Goal: Task Accomplishment & Management: Complete application form

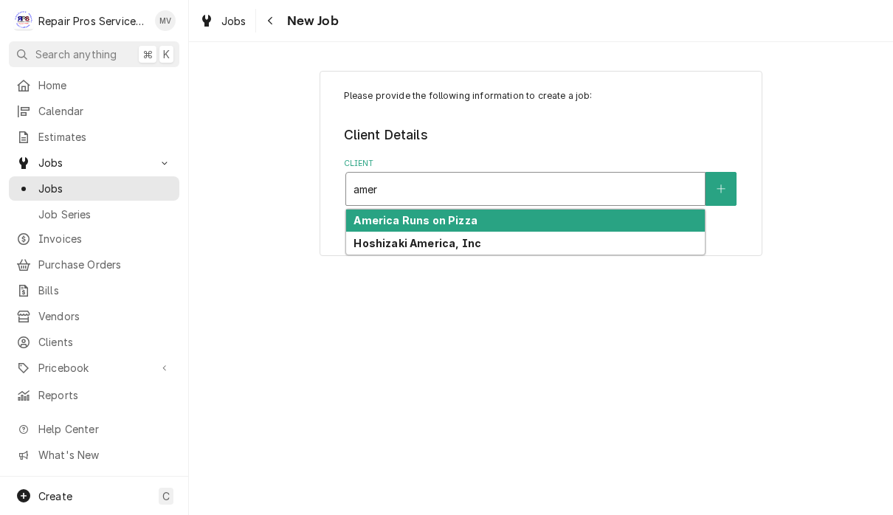
click at [556, 221] on div "America Runs on Pizza" at bounding box center [525, 221] width 359 height 23
type input "amer"
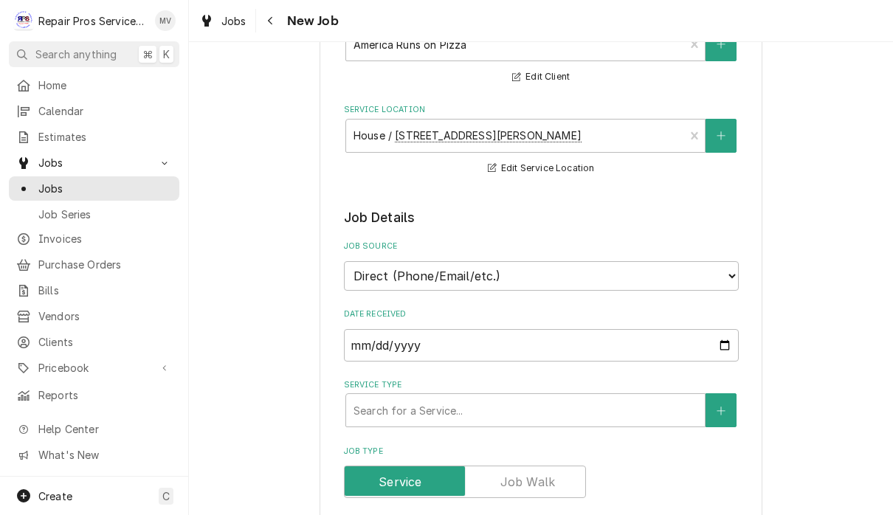
scroll to position [169, 0]
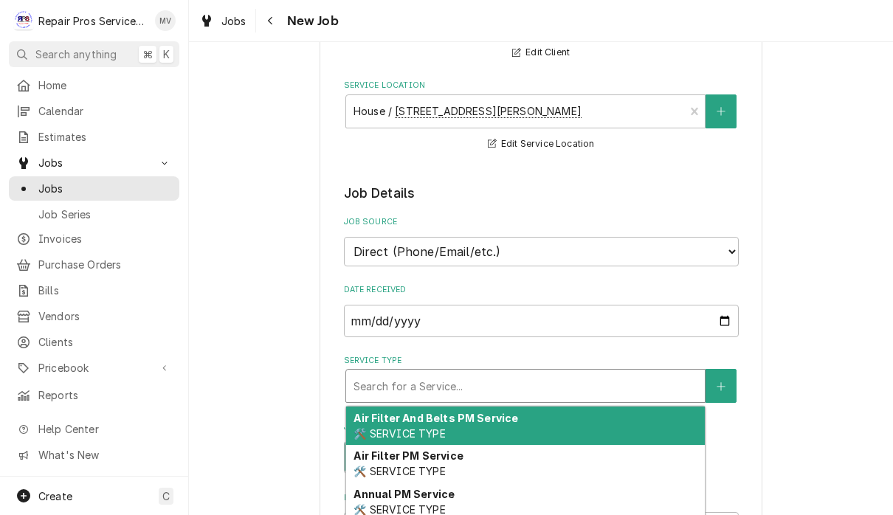
type textarea "x"
type input "d"
type textarea "x"
type input "di"
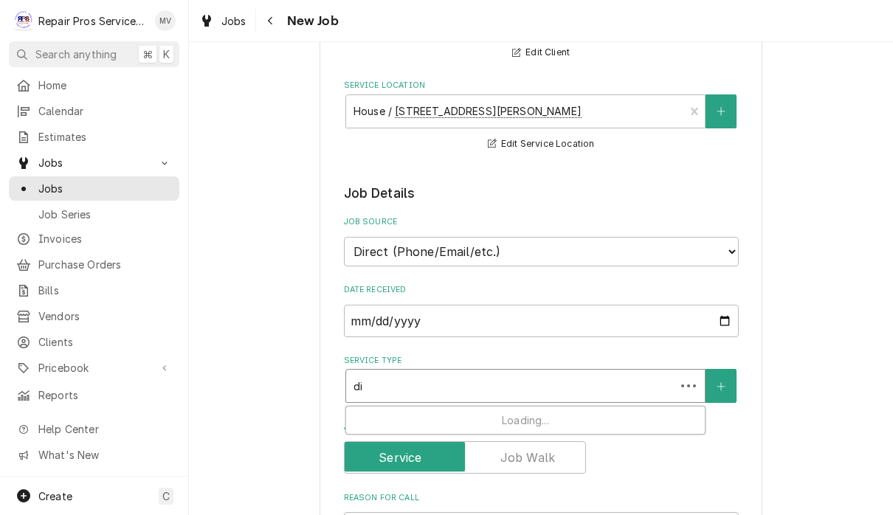
type textarea "x"
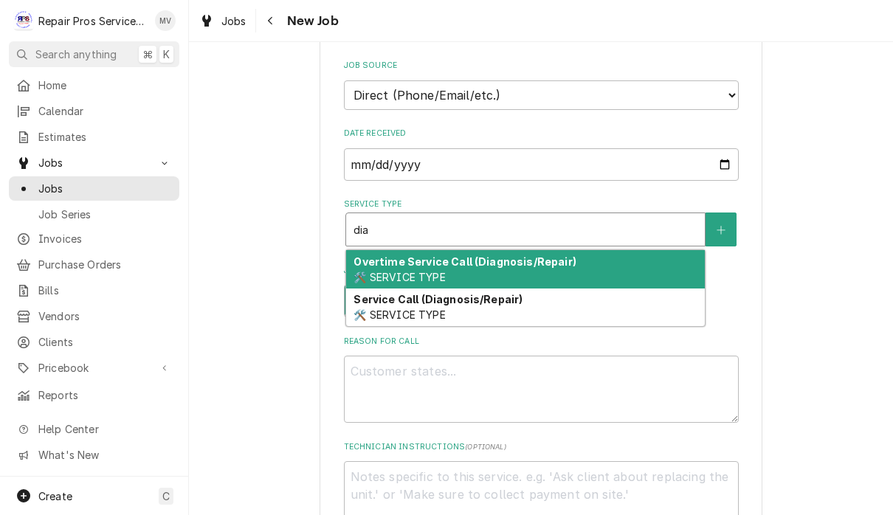
scroll to position [326, 0]
click at [477, 305] on div "Service Call (Diagnosis/Repair) 🛠️ SERVICE TYPE" at bounding box center [525, 307] width 359 height 38
type input "dia"
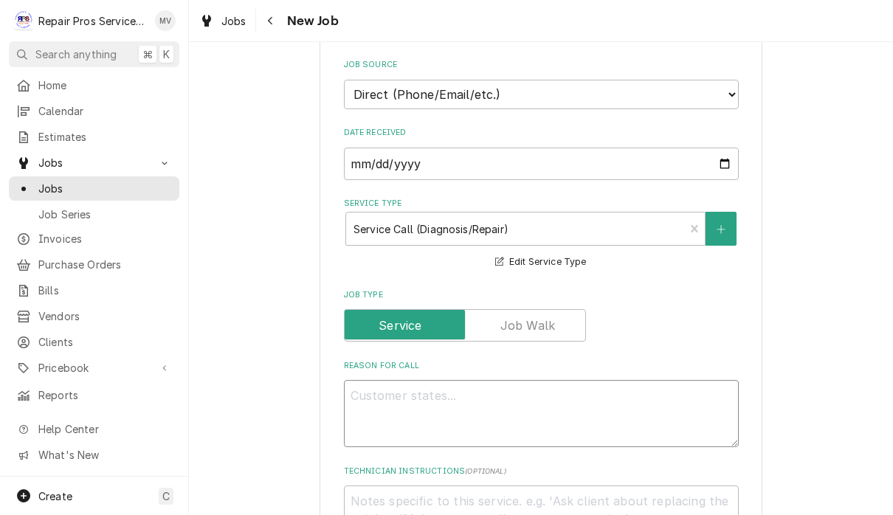
click at [460, 400] on textarea "Reason For Call" at bounding box center [541, 413] width 395 height 67
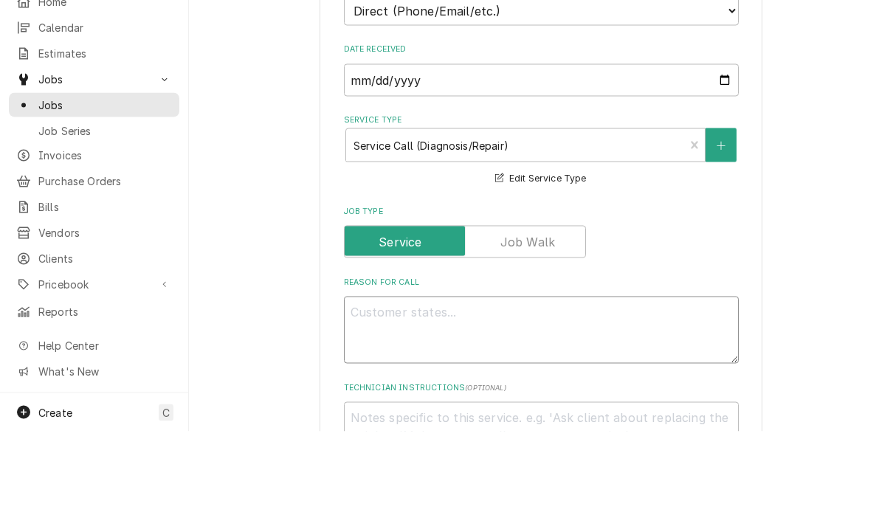
type textarea "x"
type textarea "T"
type textarea "x"
type textarea "Tr"
type textarea "x"
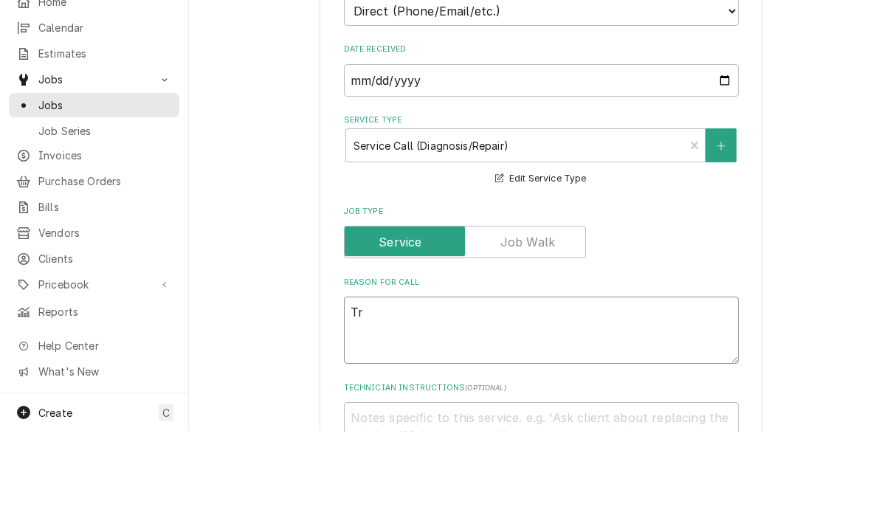
type textarea "Tru"
type textarea "x"
type textarea "True"
type textarea "x"
type textarea "True"
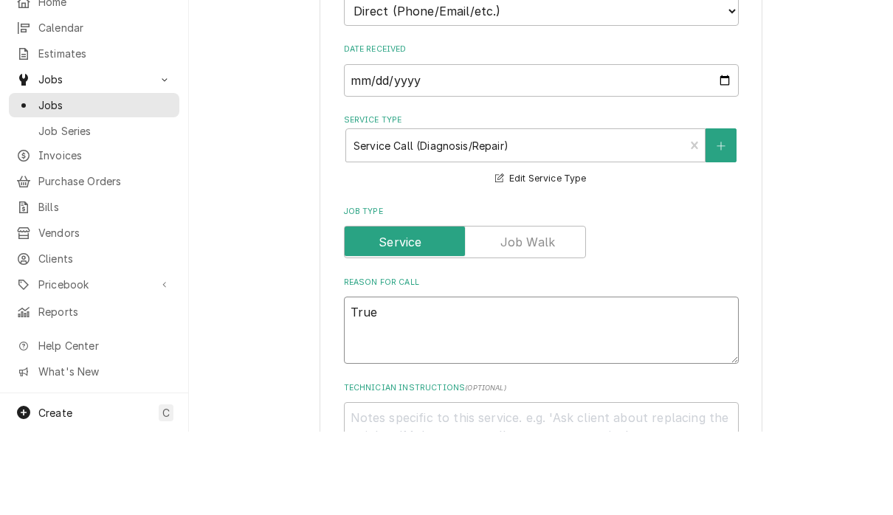
type textarea "x"
type textarea "True s"
type textarea "x"
type textarea "True st"
type textarea "x"
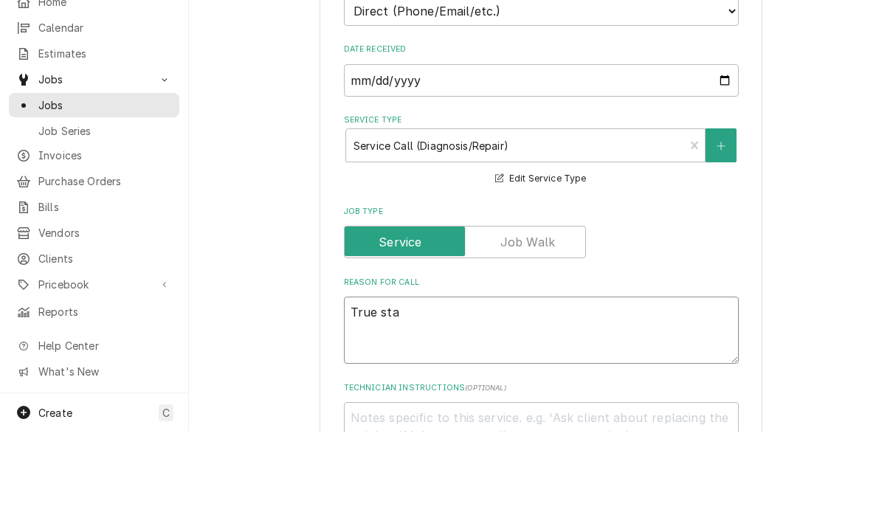
type textarea "True stan"
type textarea "x"
type textarea "True stand"
type textarea "x"
type textarea "True stand"
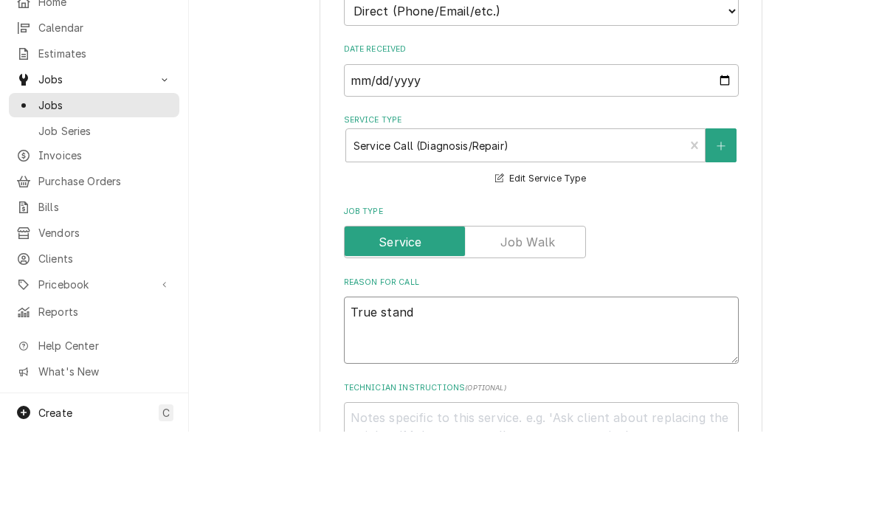
type textarea "x"
type textarea "True stand a"
type textarea "x"
type textarea "True stand al"
type textarea "x"
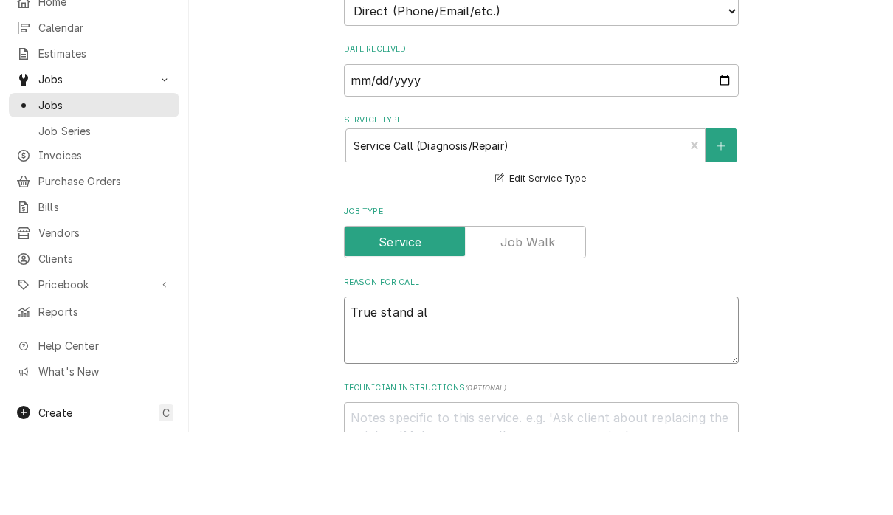
type textarea "True stand alo"
type textarea "x"
type textarea "True stand alon"
type textarea "x"
type textarea "True stand alone"
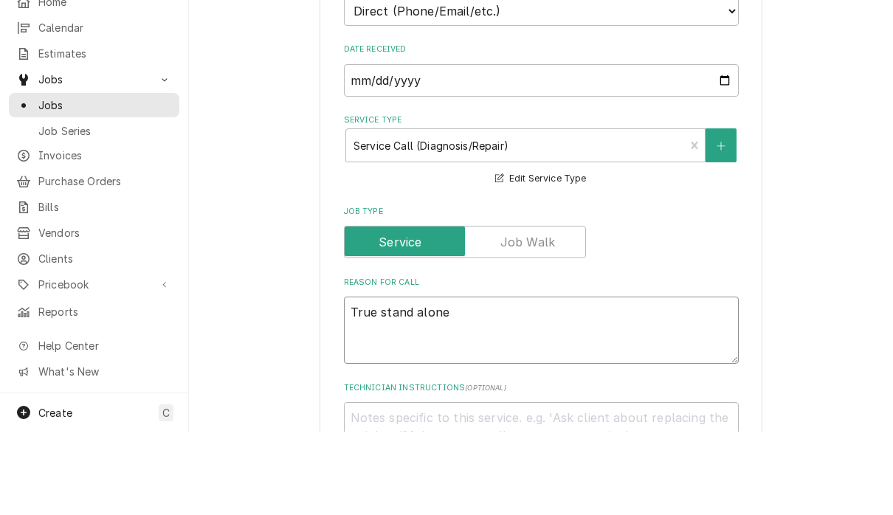
type textarea "x"
type textarea "True stand alone"
type textarea "x"
type textarea "True stand alone c"
type textarea "x"
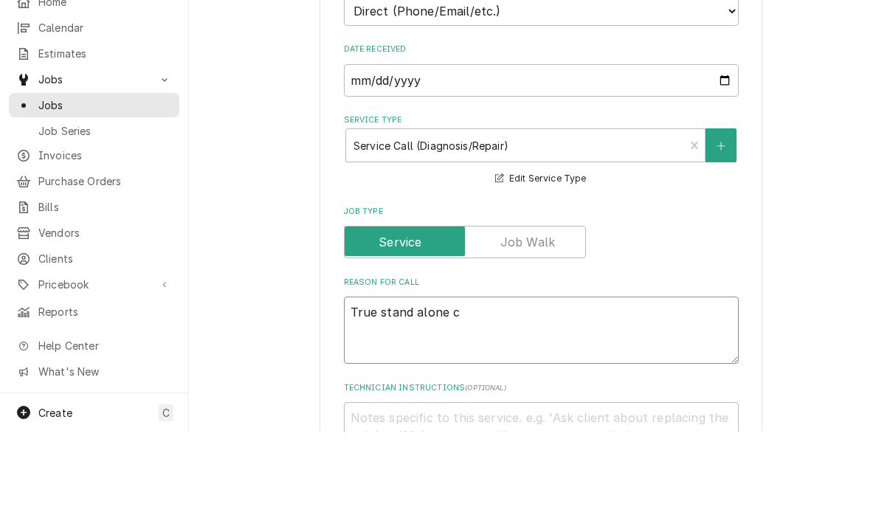
type textarea "True stand alone co"
type textarea "x"
type textarea "True stand alone coo"
type textarea "x"
type textarea "True stand alone cool"
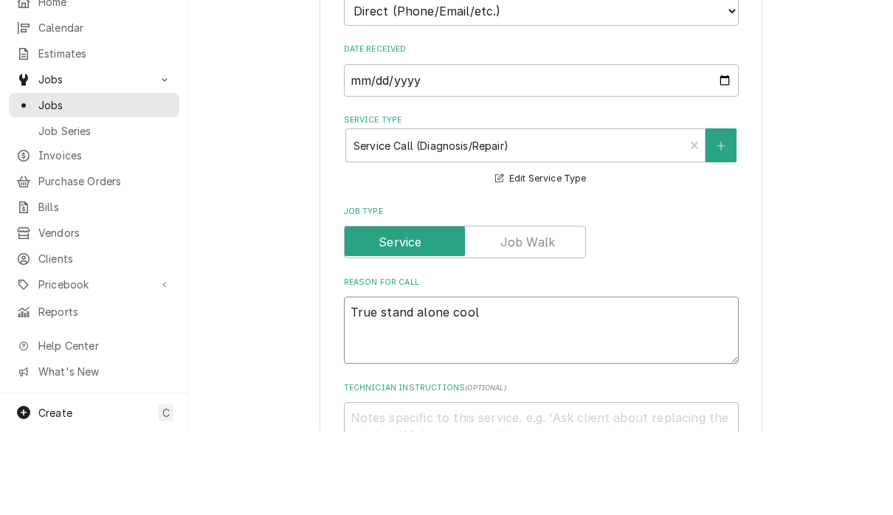
type textarea "x"
type textarea "True stand alone coole"
type textarea "x"
type textarea "True stand alone cooler"
type textarea "x"
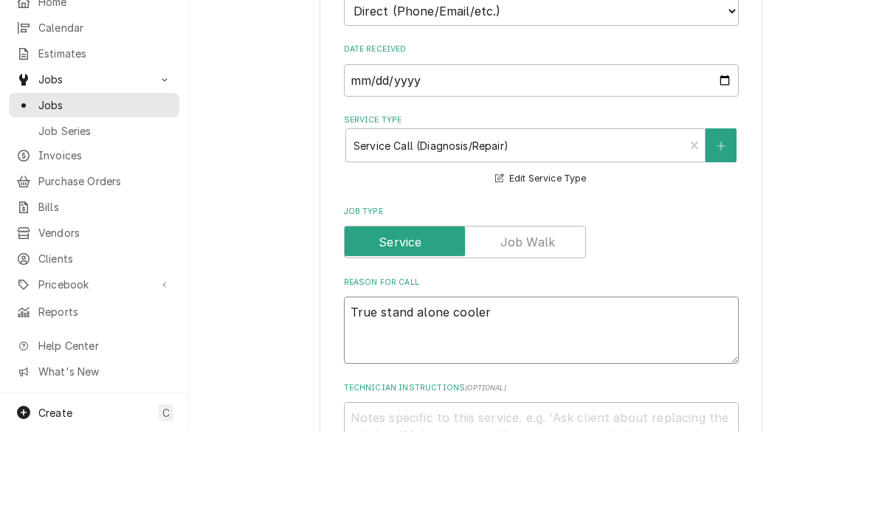
type textarea "True stand alone cooler"
type textarea "x"
type textarea "True stand alone cooler t"
type textarea "x"
type textarea "True stand alone cooler th"
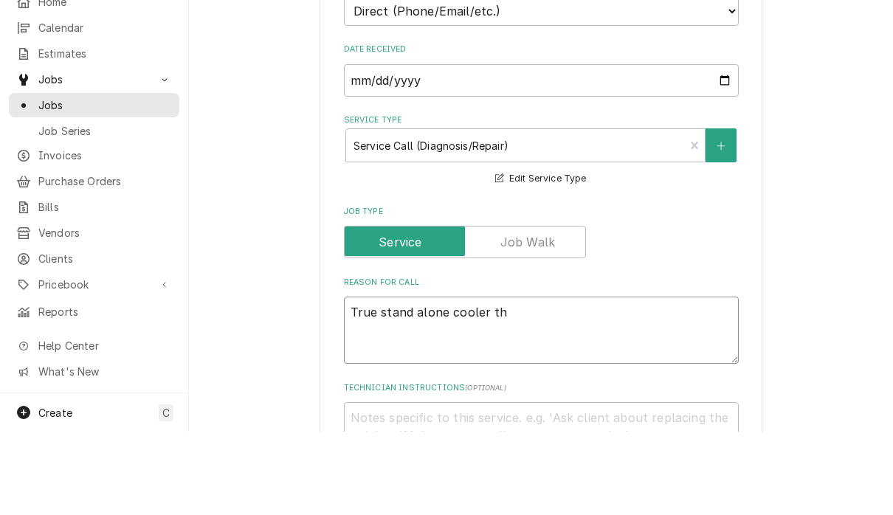
type textarea "x"
type textarea "True stand alone cooler tha"
type textarea "x"
type textarea "True stand alone cooler that"
type textarea "x"
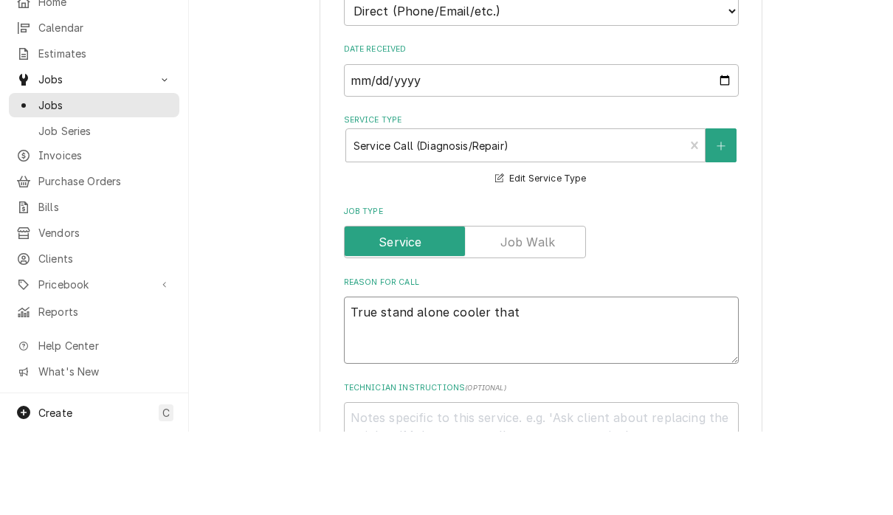
type textarea "True stand alone cooler that"
type textarea "x"
type textarea "True stand alone cooler that ha"
type textarea "x"
type textarea "True stand alone cooler that has"
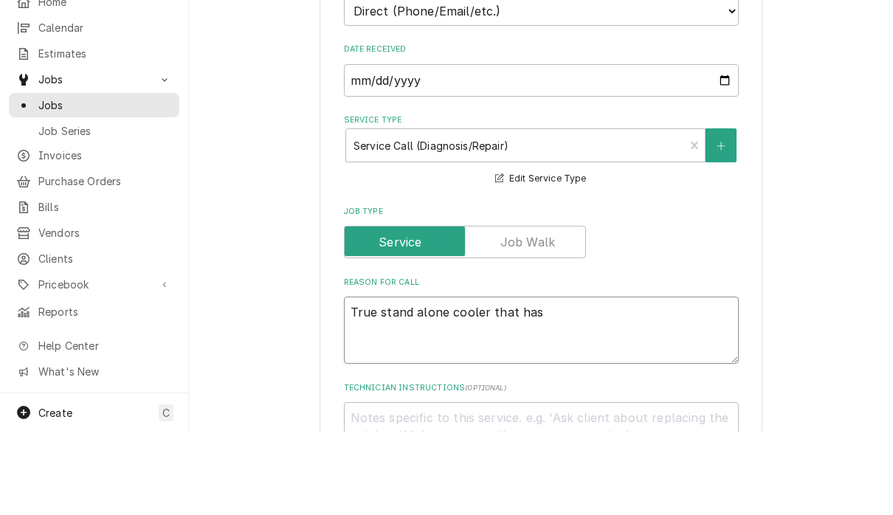
type textarea "x"
type textarea "True stand alone cooler that has"
type textarea "x"
type textarea "True stand alone cooler that has t"
type textarea "x"
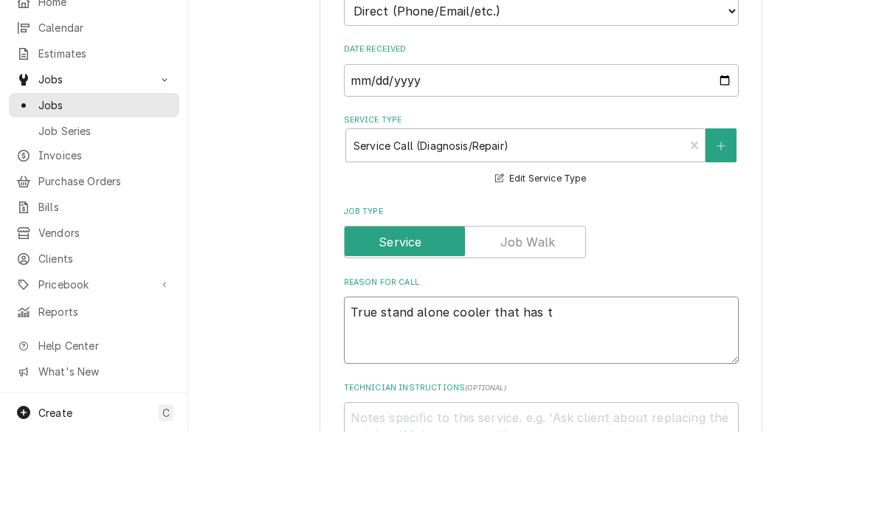
type textarea "True stand alone cooler that has tr"
type textarea "x"
type textarea "True stand alone cooler that has tri"
type textarea "x"
type textarea "True stand alone cooler that has trip"
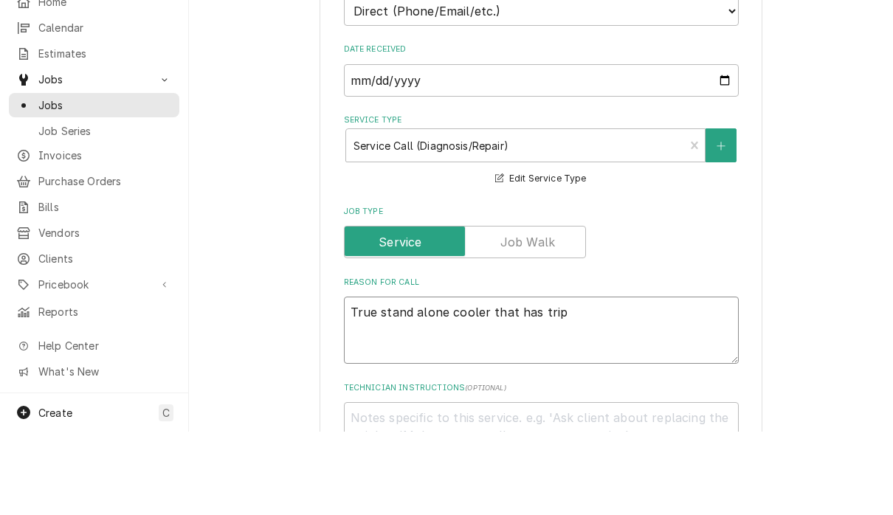
type textarea "x"
type textarea "True stand alone cooler that has tripp"
type textarea "x"
type textarea "True stand alone cooler that has trippe"
type textarea "x"
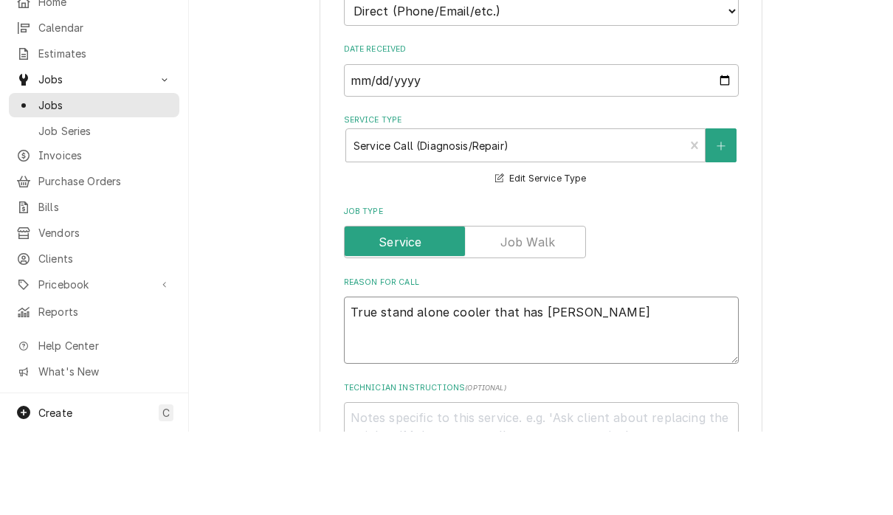
type textarea "True stand alone cooler that has tripped"
type textarea "x"
type textarea "True stand alone cooler that has tripped"
type textarea "x"
type textarea "True stand alone cooler that has tripped t"
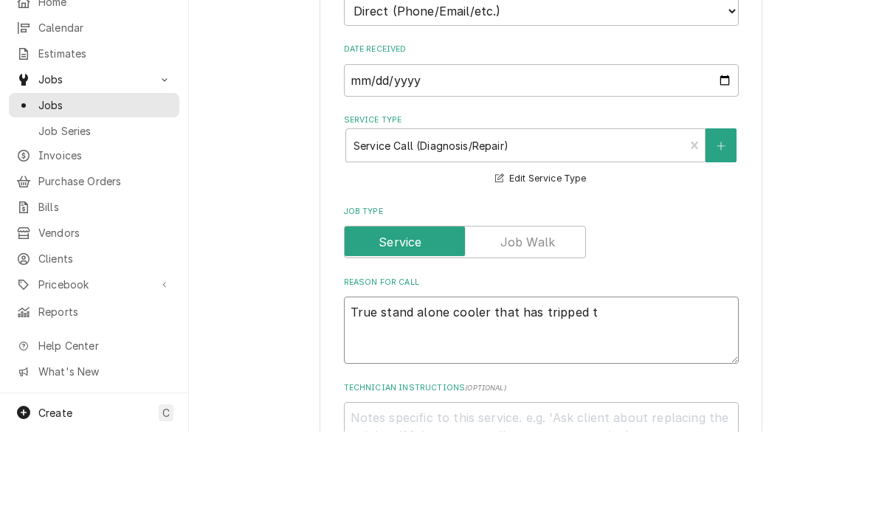
type textarea "x"
type textarea "True stand alone cooler that has tripped th"
type textarea "x"
type textarea "True stand alone cooler that has tripped the"
type textarea "x"
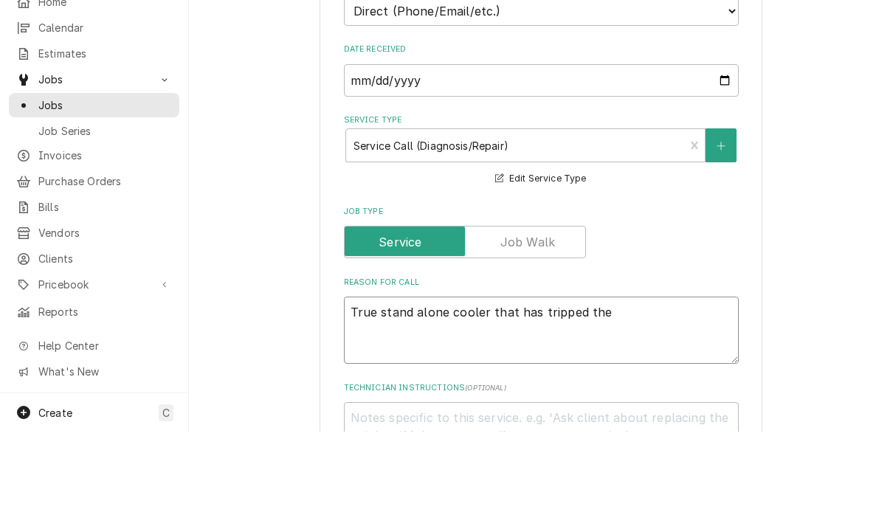
type textarea "True stand alone cooler that has tripped the"
type textarea "x"
type textarea "True stand alone cooler that has tripped the b"
type textarea "x"
type textarea "True stand alone cooler that has tripped the br"
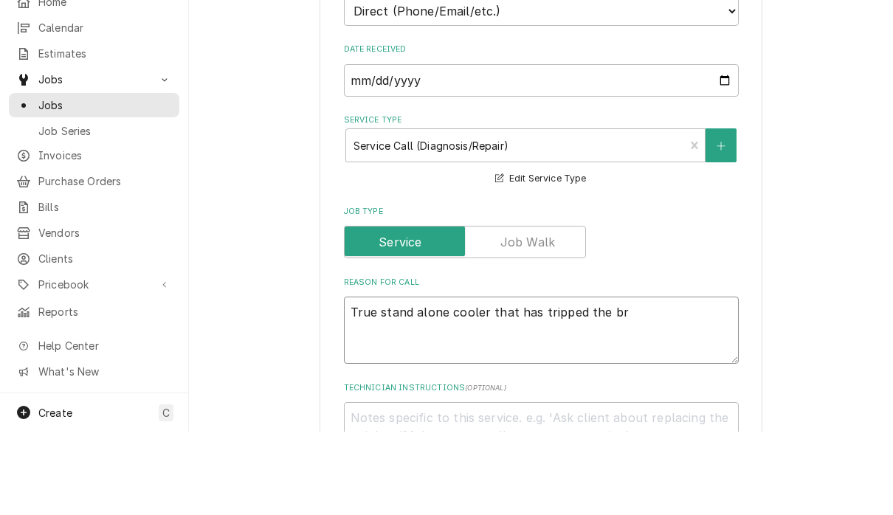
type textarea "x"
type textarea "True stand alone cooler that has tripped the bre"
type textarea "x"
type textarea "True stand alone cooler that has tripped the brea"
type textarea "x"
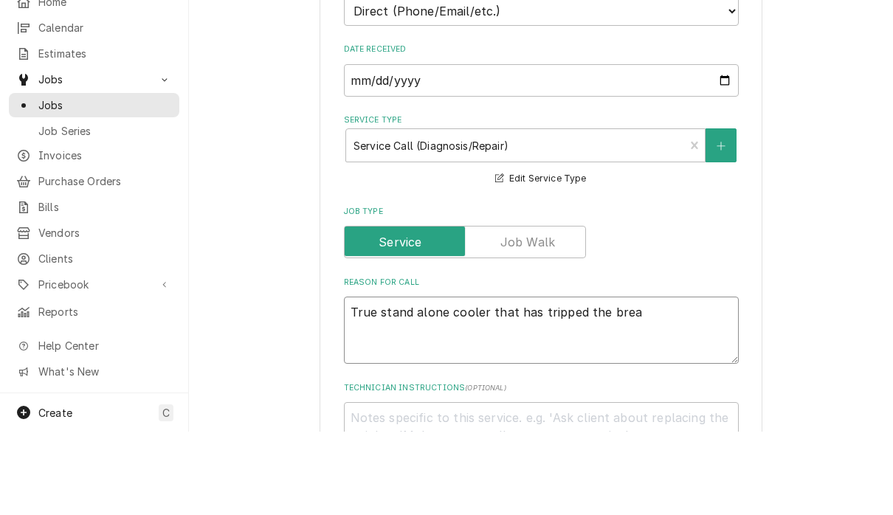
type textarea "True stand alone cooler that has tripped the break"
type textarea "x"
type textarea "True stand alone cooler that has tripped the breake"
type textarea "x"
type textarea "True stand alone cooler that has tripped the breaker"
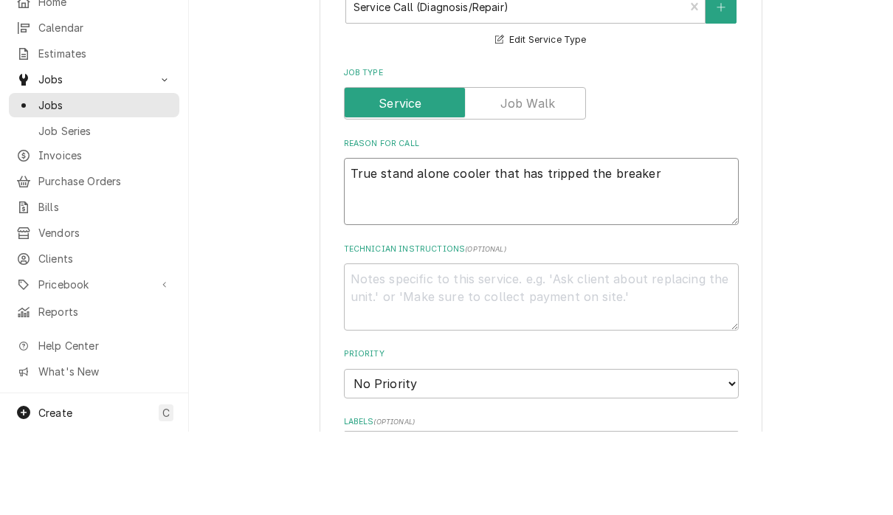
scroll to position [469, 0]
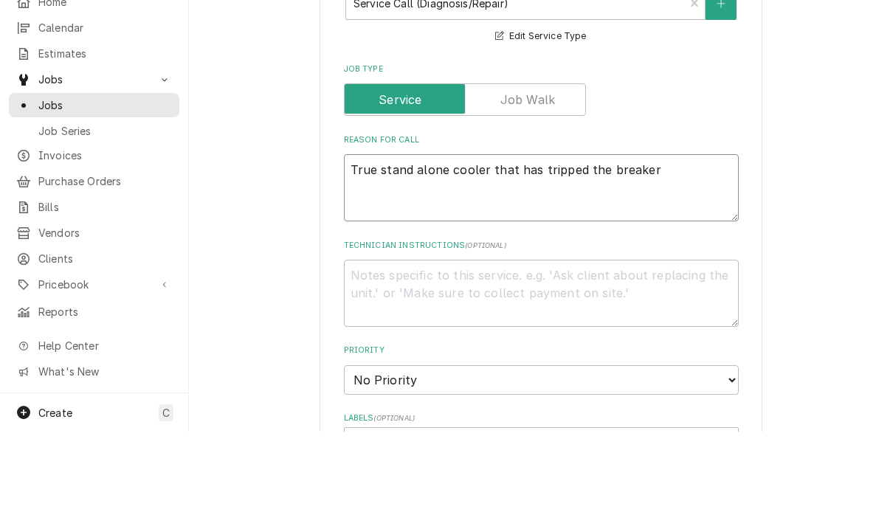
click at [514, 238] on textarea "True stand alone cooler that has tripped the breaker" at bounding box center [541, 271] width 395 height 67
type textarea "x"
type textarea "True stand alone cooler thathas tripped the breaker"
type textarea "x"
type textarea "True stand alone cooler thahas tripped the breaker"
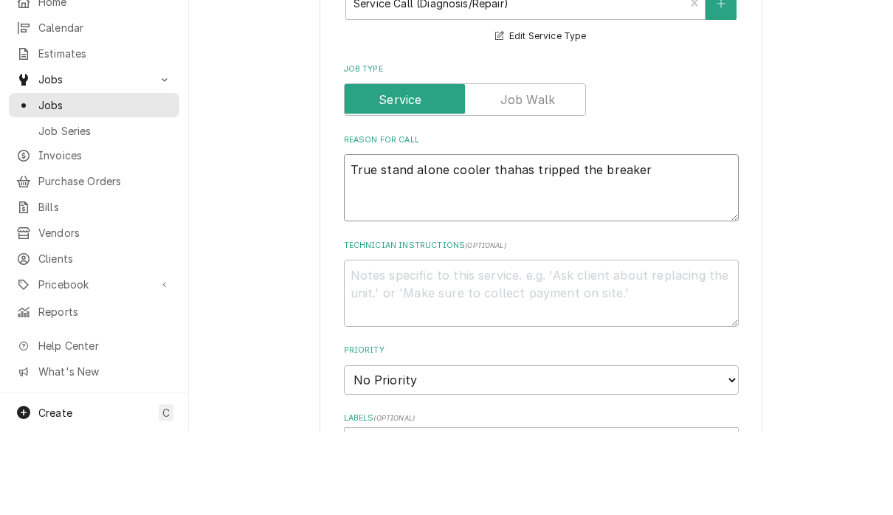
type textarea "x"
type textarea "True stand alone cooler thhas tripped the breaker"
type textarea "x"
type textarea "True stand alone cooler thas tripped the breaker"
type textarea "x"
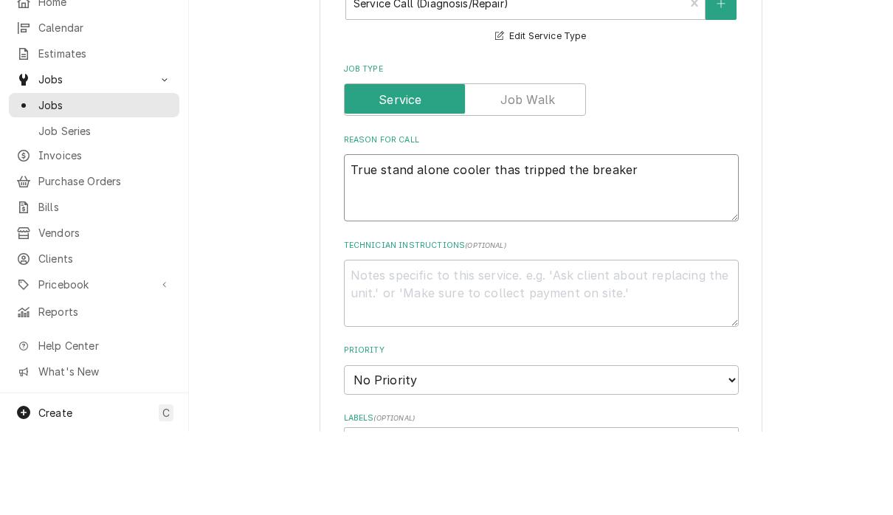
type textarea "True stand alone cooler has tripped the breaker"
type textarea "x"
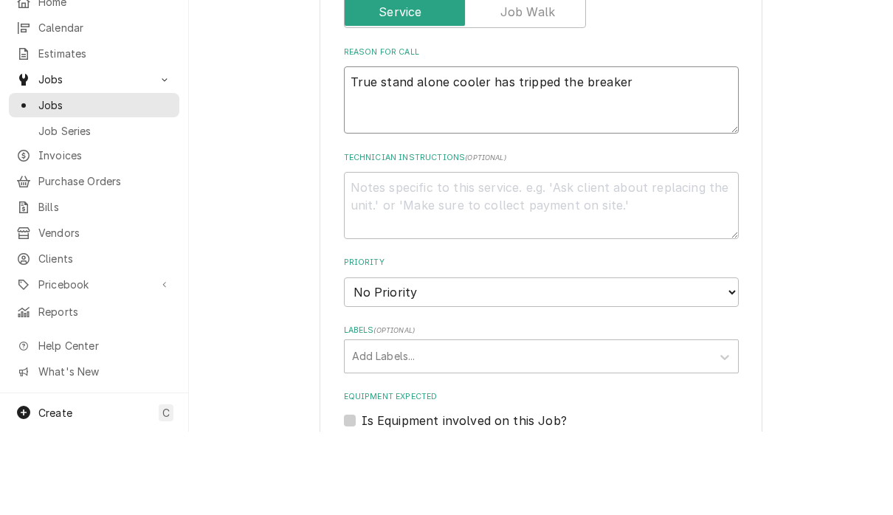
scroll to position [560, 0]
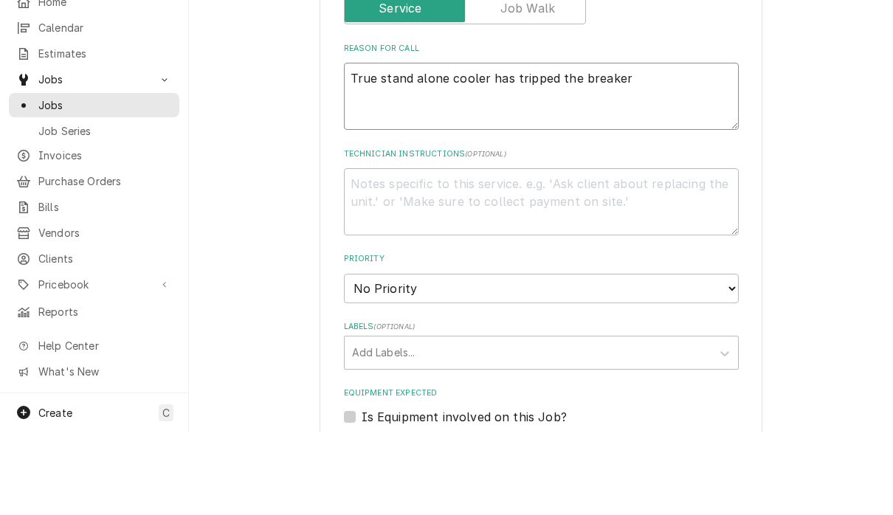
type textarea "True stand alone cooler has tripped the breaker"
click at [484, 357] on select "No Priority Urgent High Medium Low" at bounding box center [541, 372] width 395 height 30
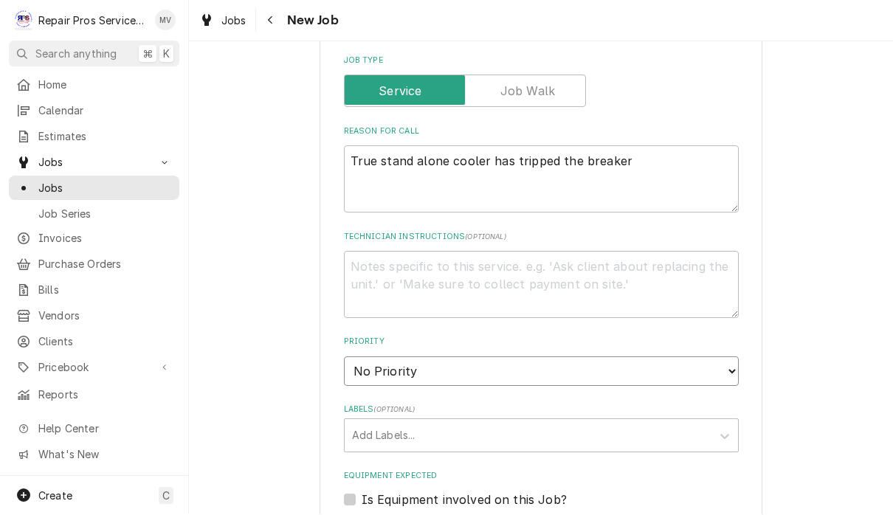
select select "3"
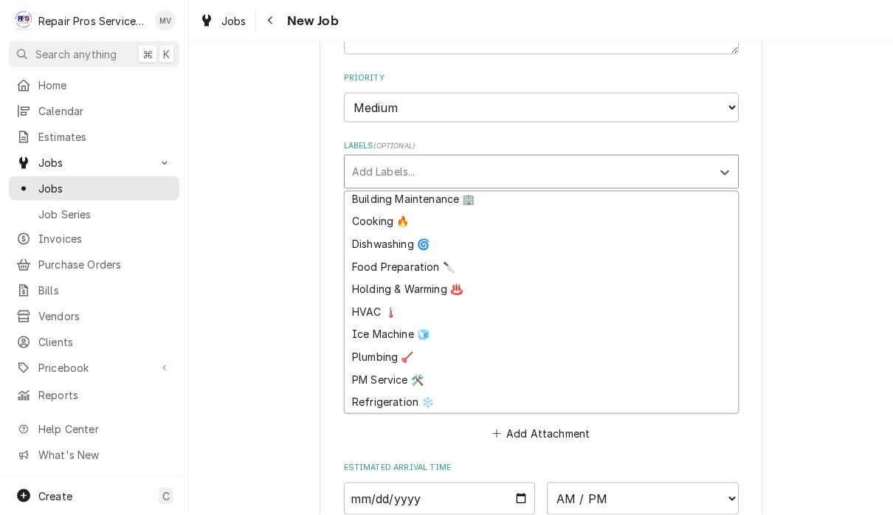
scroll to position [27, 0]
click at [416, 391] on div "Refrigeration ❄️" at bounding box center [541, 402] width 393 height 23
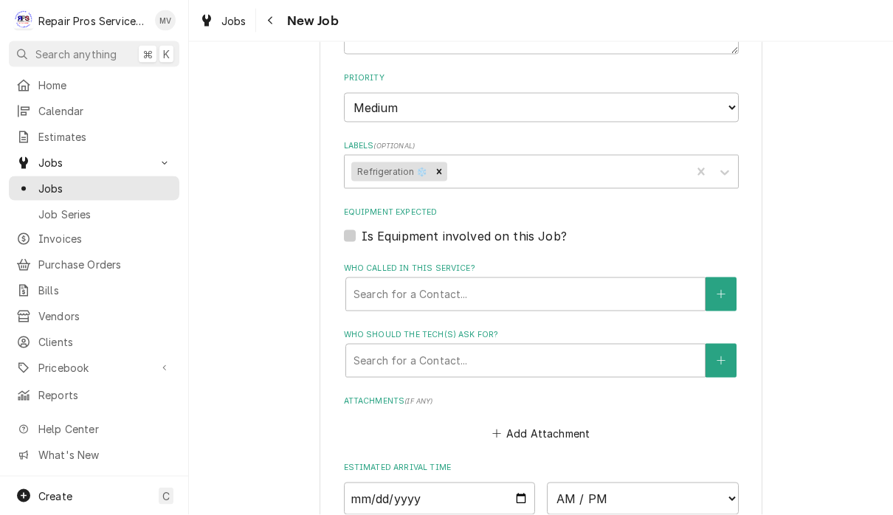
type textarea "x"
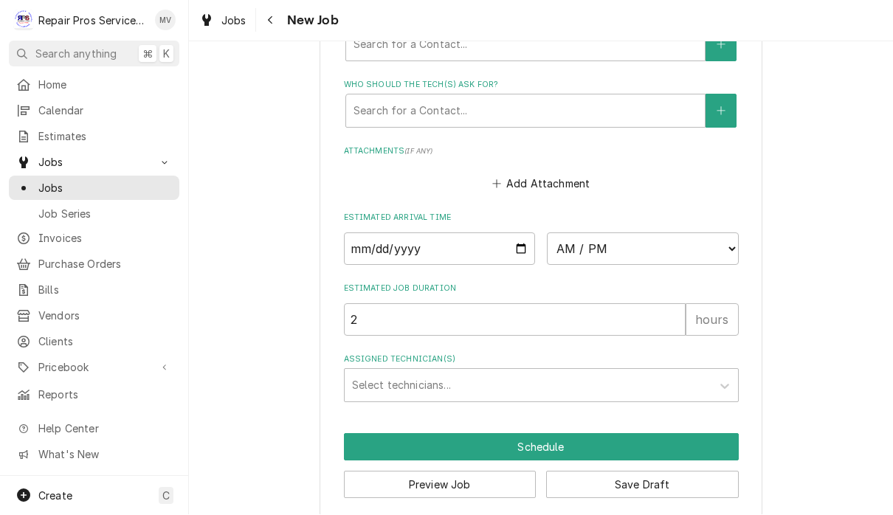
click at [426, 233] on input "Date" at bounding box center [440, 249] width 192 height 32
type input "2025-10-02"
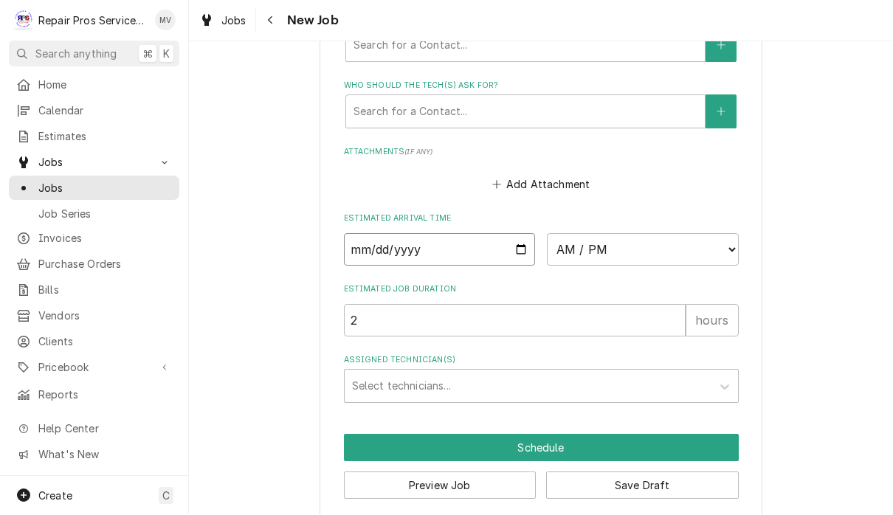
type textarea "x"
click at [564, 236] on select "AM / PM 6:00 AM 6:15 AM 6:30 AM 6:45 AM 7:00 AM 7:15 AM 7:30 AM 7:45 AM 8:00 AM…" at bounding box center [643, 250] width 192 height 32
click at [574, 242] on select "AM / PM 6:00 AM 6:15 AM 6:30 AM 6:45 AM 7:00 AM 7:15 AM 7:30 AM 7:45 AM 8:00 AM…" at bounding box center [643, 250] width 192 height 32
select select "14:00:00"
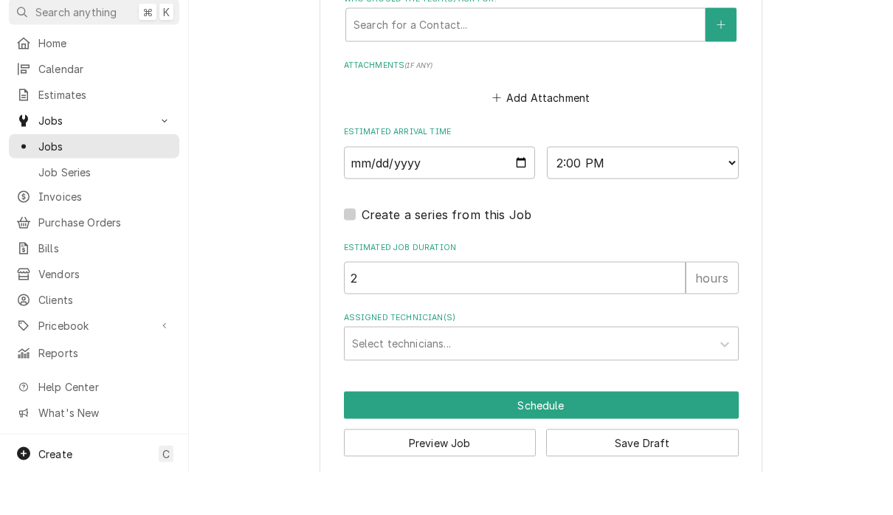
scroll to position [1117, 0]
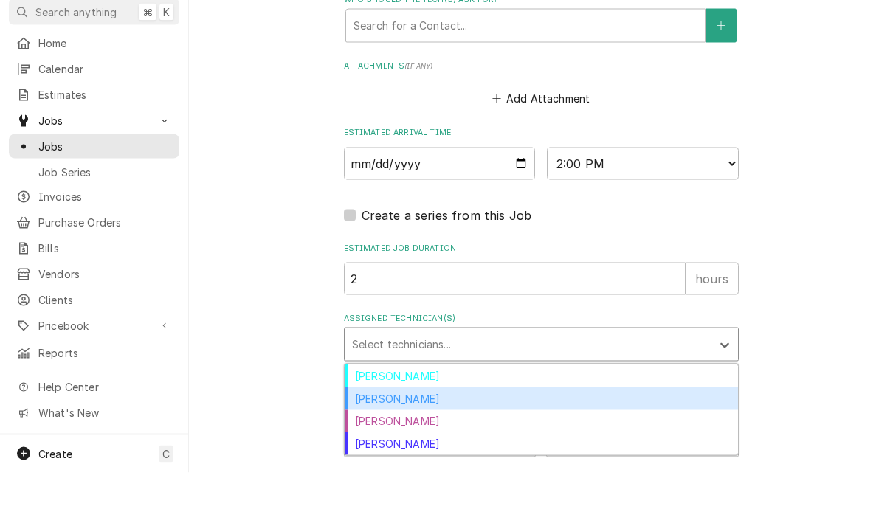
click at [411, 429] on div "[PERSON_NAME]" at bounding box center [541, 440] width 393 height 23
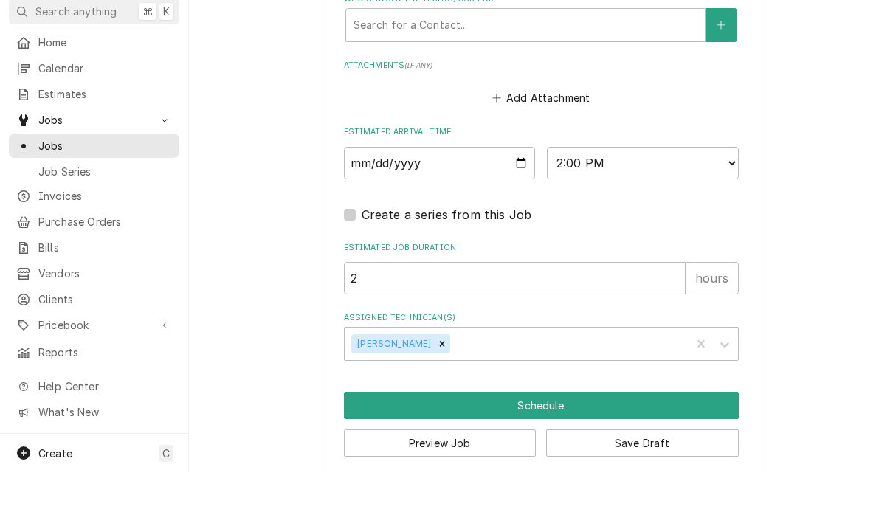
scroll to position [1, 0]
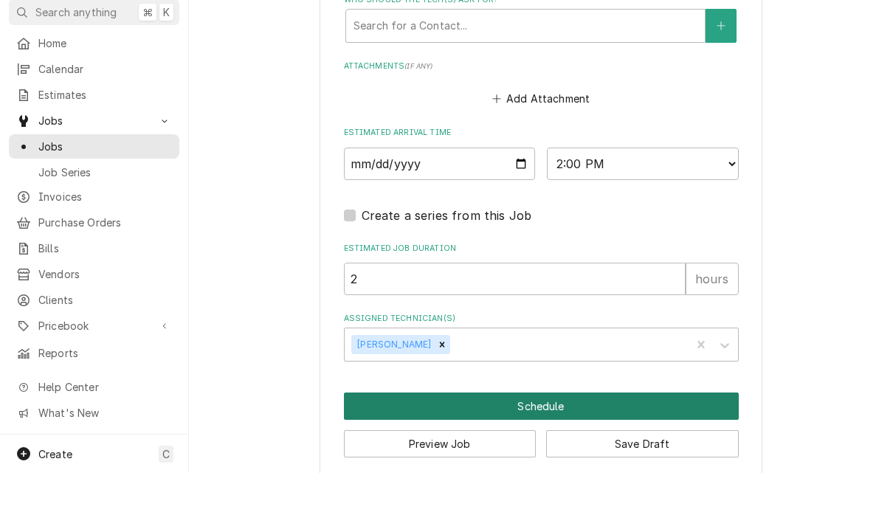
click at [581, 435] on button "Schedule" at bounding box center [541, 448] width 395 height 27
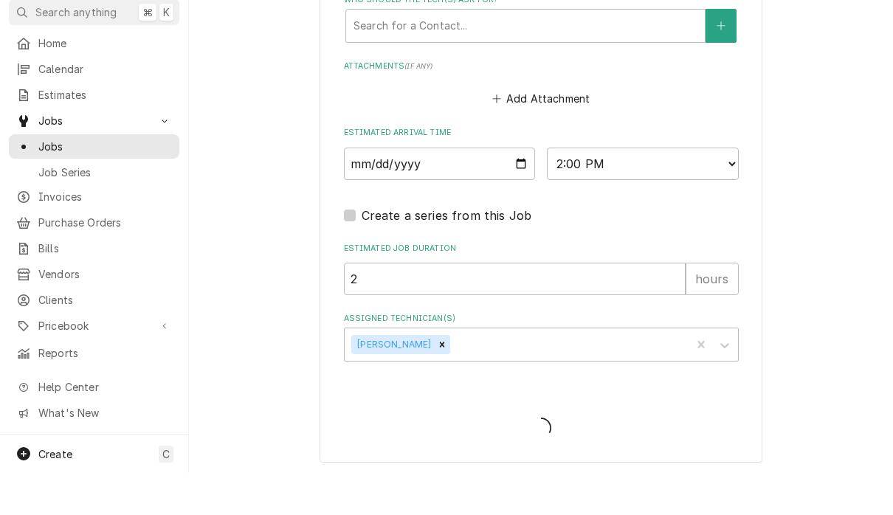
scroll to position [1102, 0]
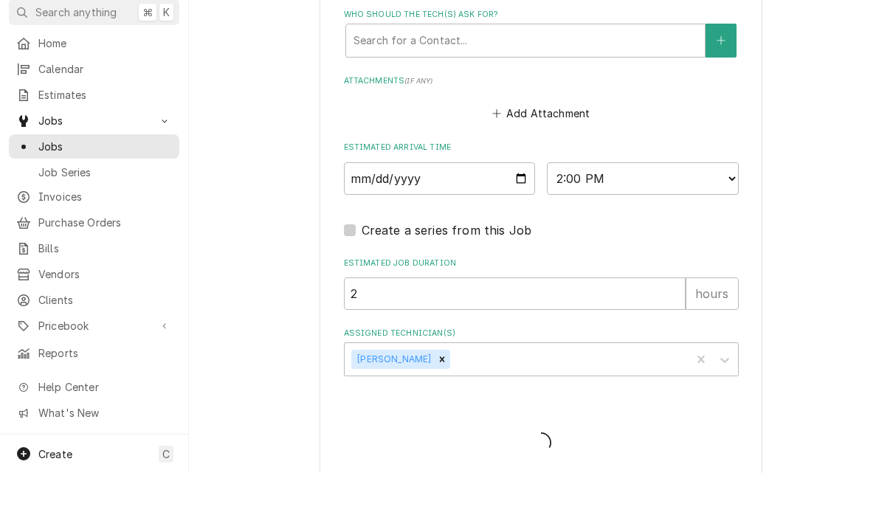
type textarea "x"
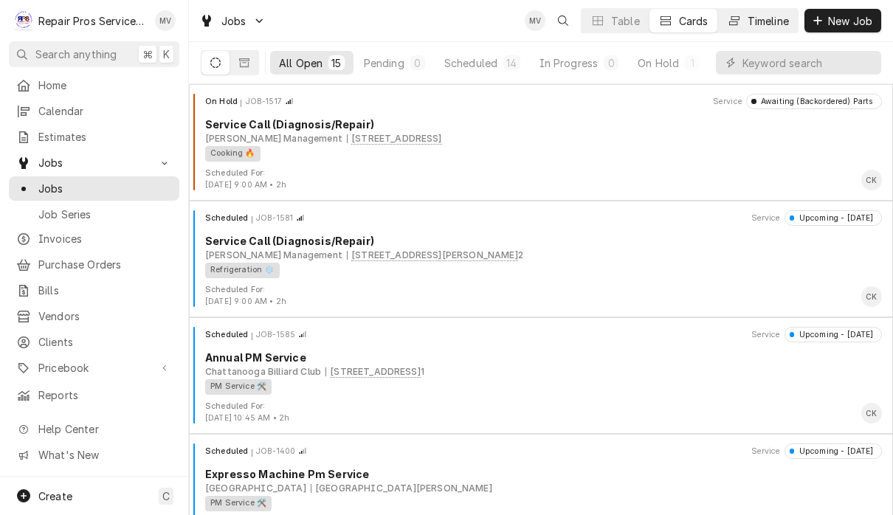
click at [765, 21] on div "Timeline" at bounding box center [767, 20] width 41 height 15
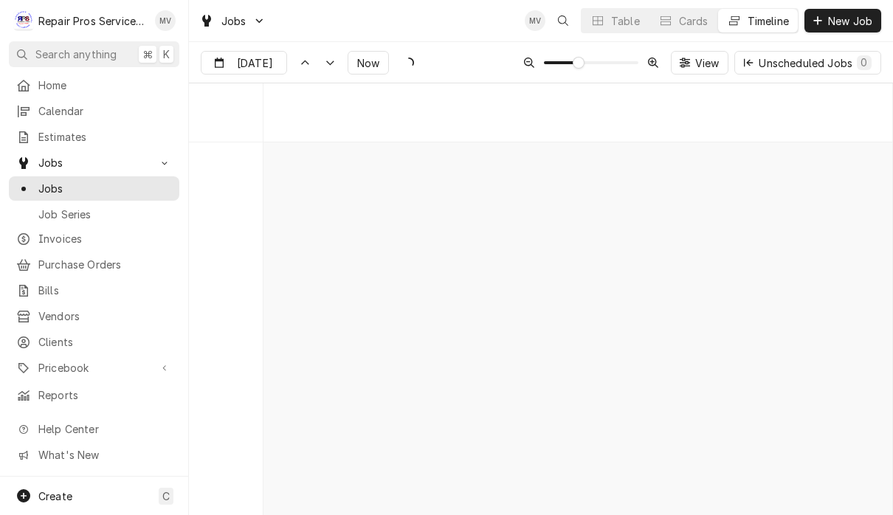
scroll to position [7954, 0]
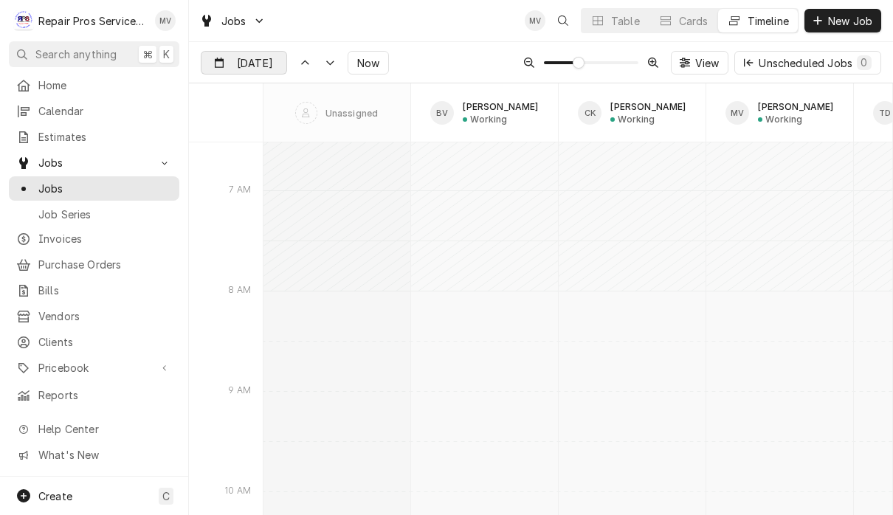
click at [261, 63] on input "Sep 26" at bounding box center [233, 66] width 64 height 29
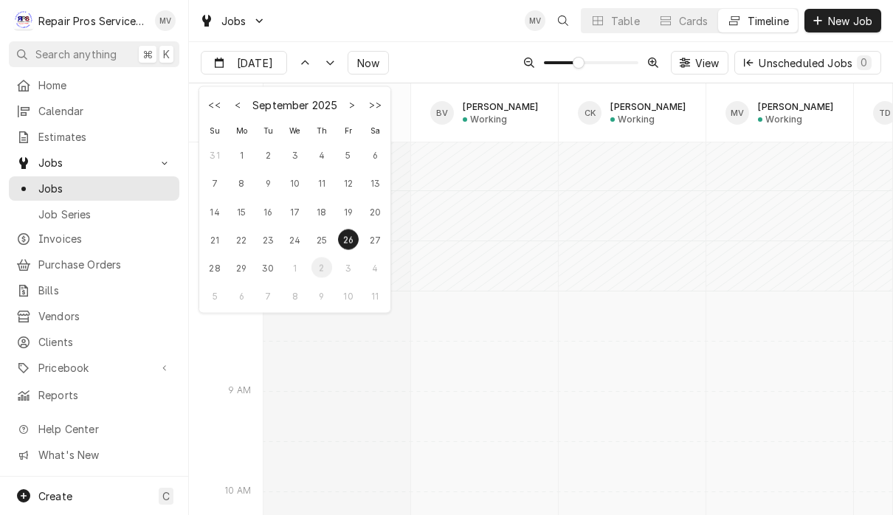
click at [320, 268] on div "2" at bounding box center [321, 267] width 21 height 21
type input "[DATE]"
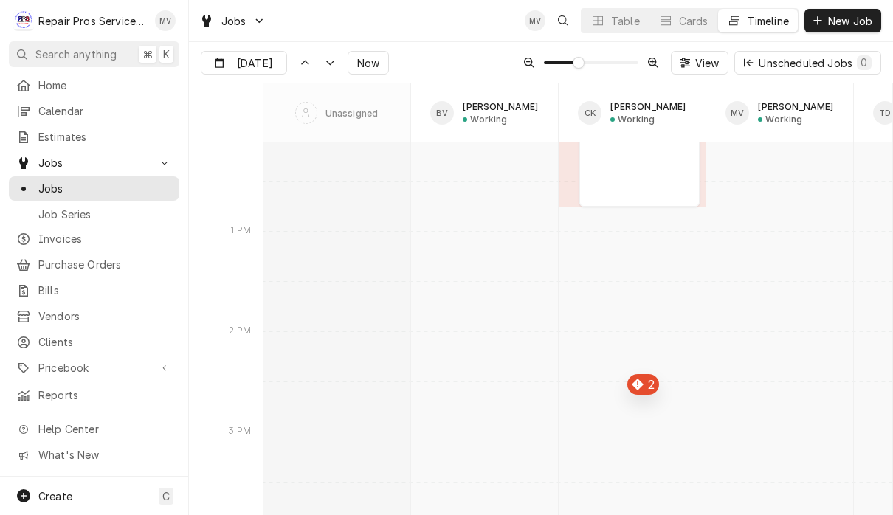
scroll to position [8460, 0]
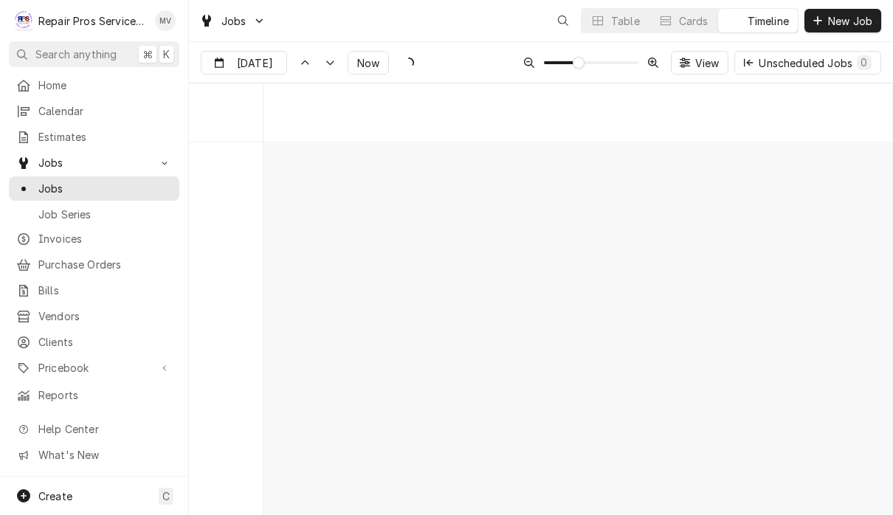
scroll to position [7958, 0]
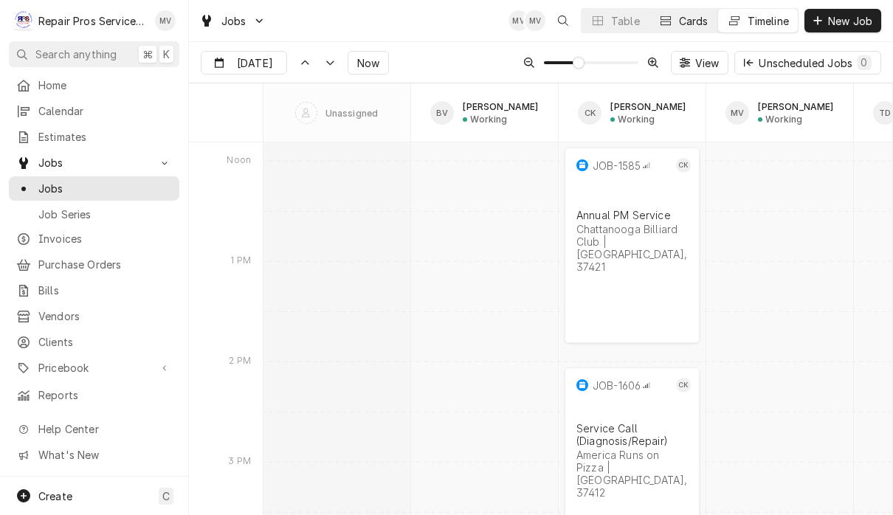
click at [675, 17] on button "Cards" at bounding box center [683, 21] width 68 height 24
